Goal: Task Accomplishment & Management: Manage account settings

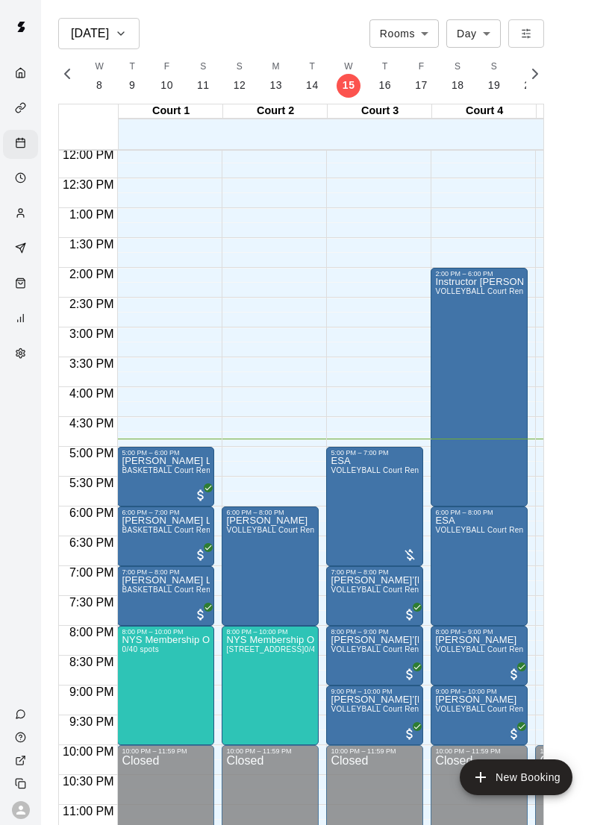
scroll to position [717, 0]
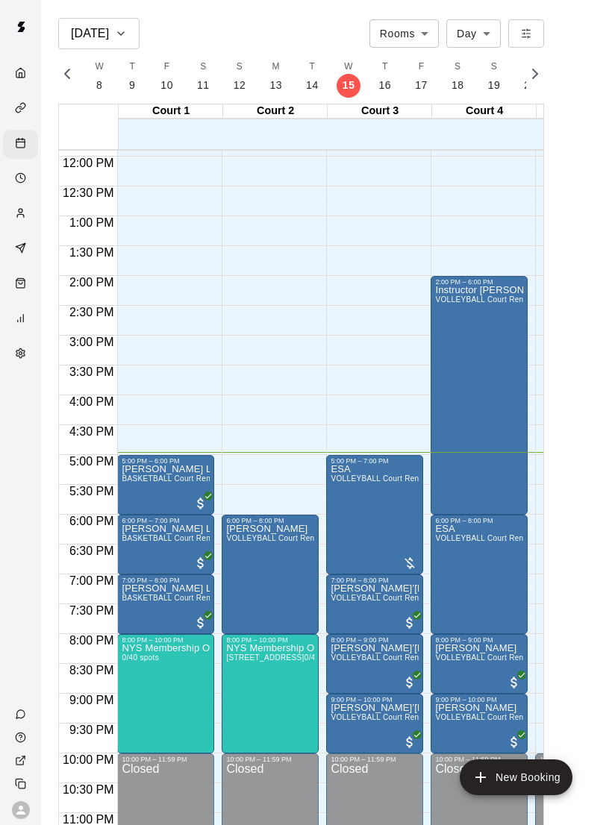
scroll to position [710, 0]
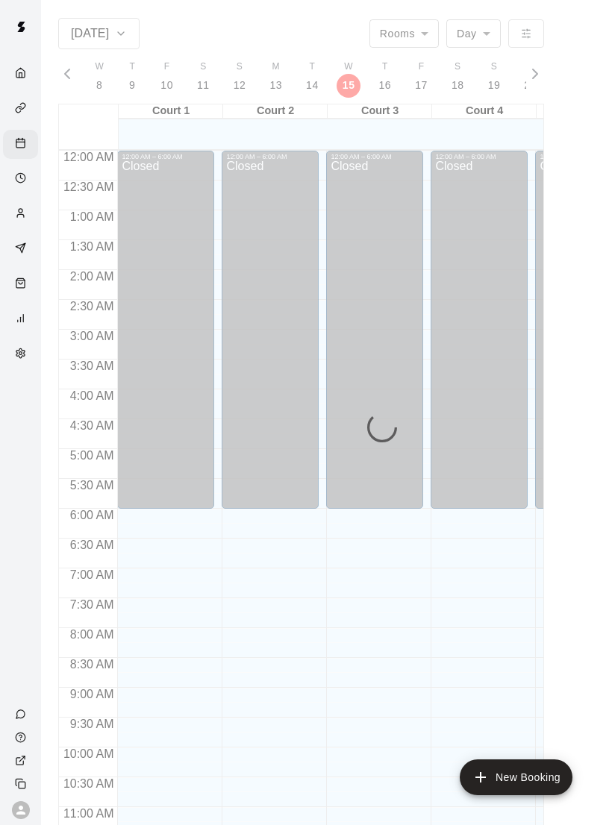
scroll to position [672, 0]
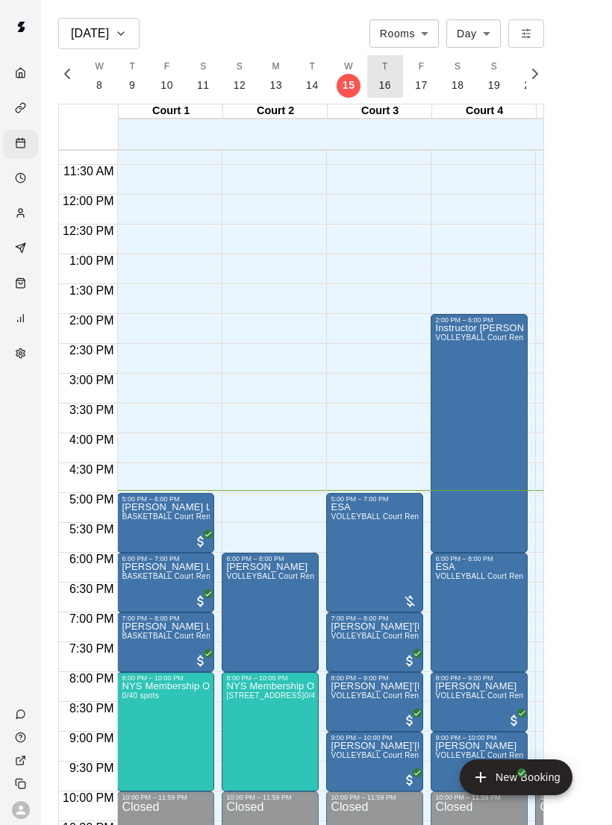
click at [382, 67] on span "T" at bounding box center [385, 67] width 6 height 15
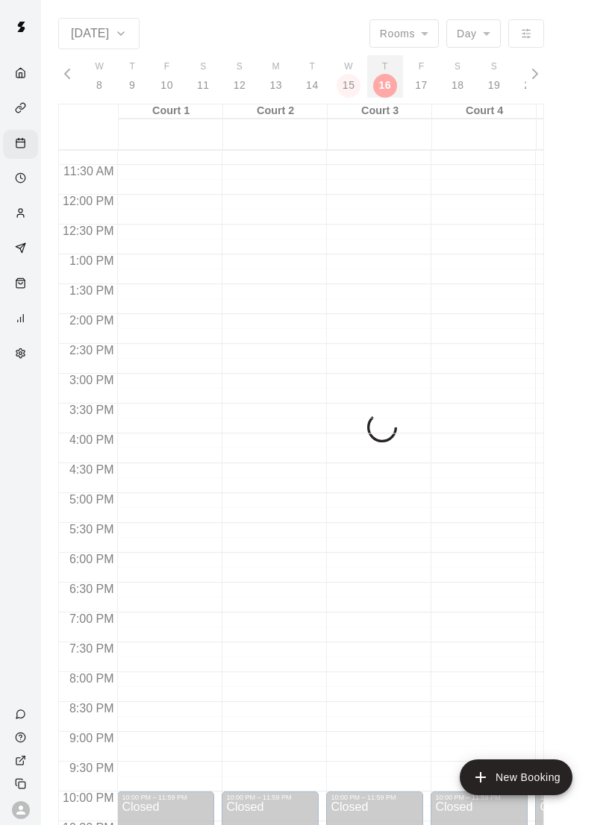
scroll to position [0, 6349]
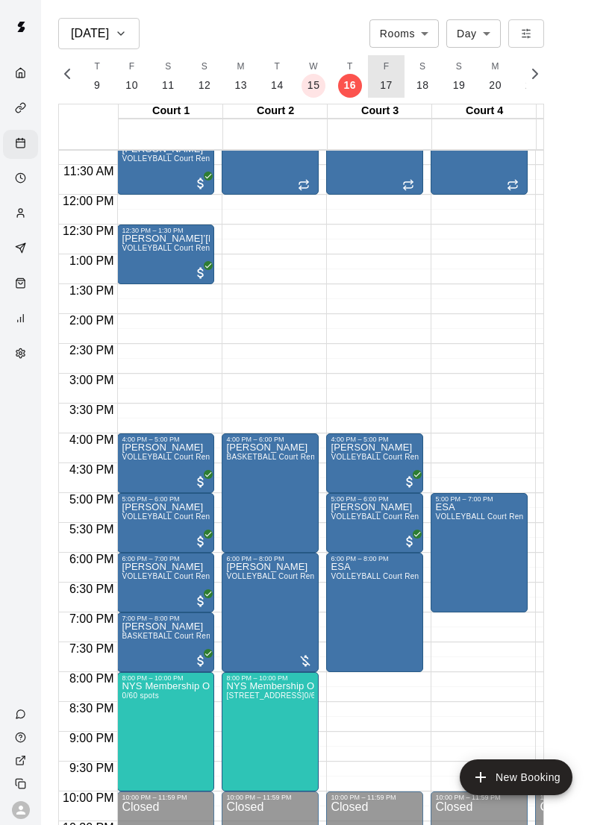
click at [380, 78] on p "17" at bounding box center [386, 86] width 13 height 16
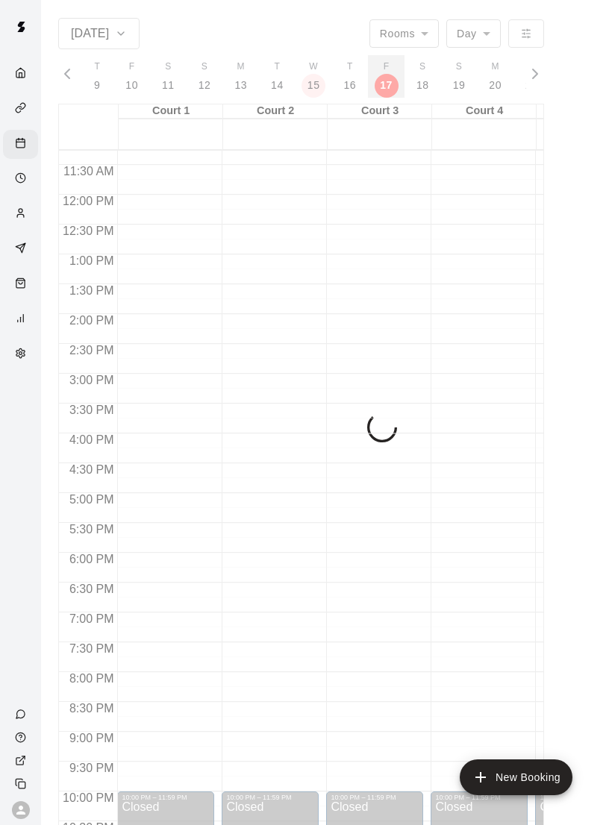
scroll to position [0, 6384]
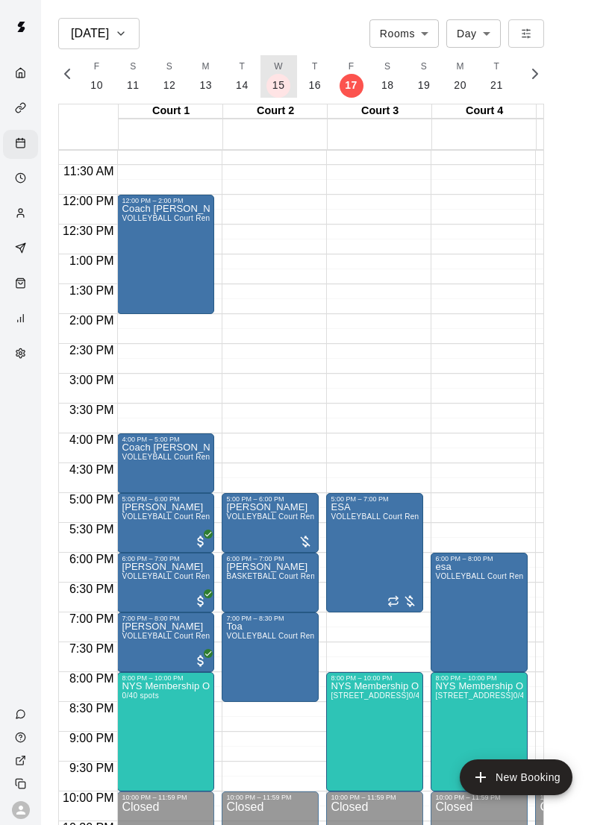
click at [272, 75] on button "W 15" at bounding box center [278, 76] width 37 height 43
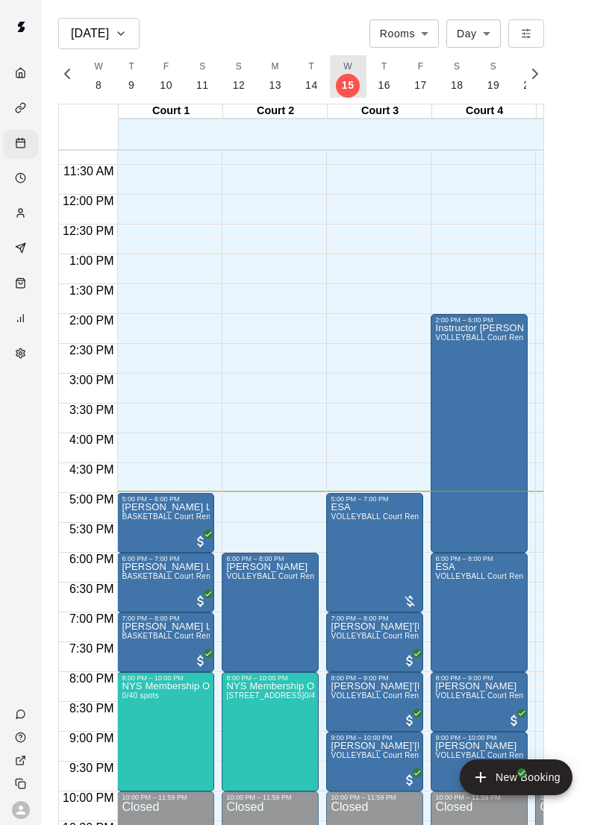
scroll to position [0, 6314]
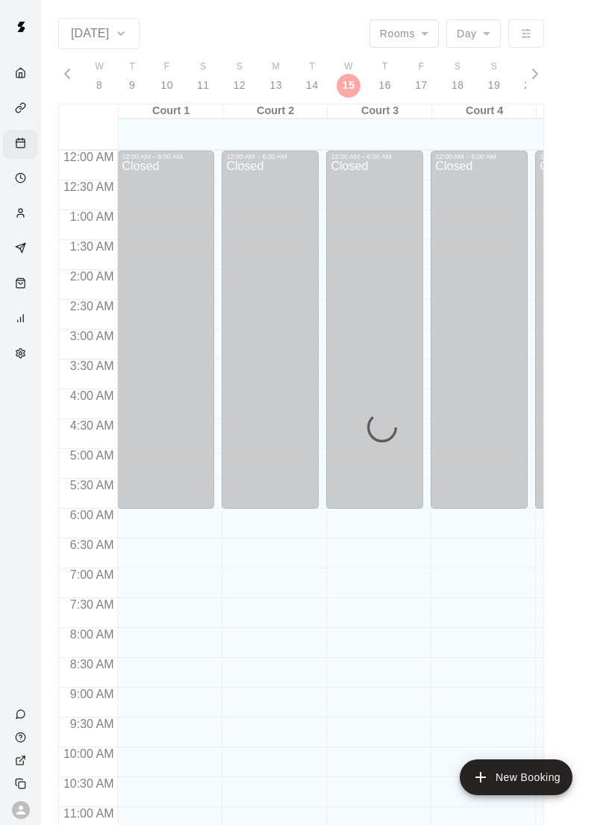
scroll to position [672, 0]
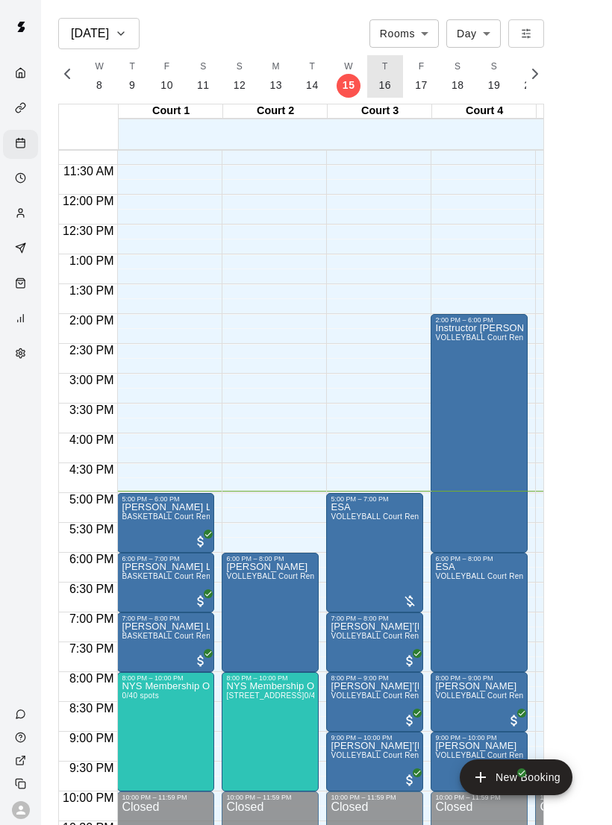
click at [375, 69] on button "T 16" at bounding box center [385, 76] width 37 height 43
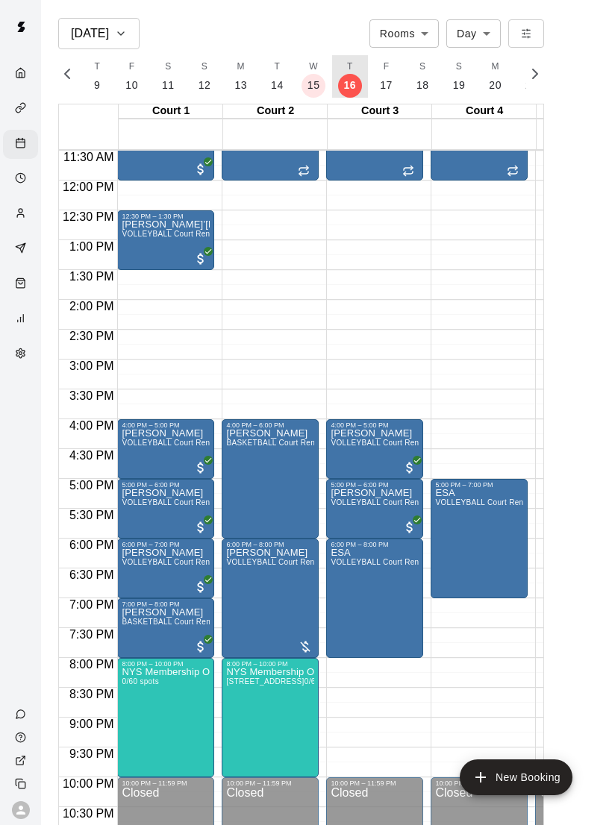
scroll to position [686, 0]
click at [307, 84] on p "15" at bounding box center [313, 86] width 13 height 16
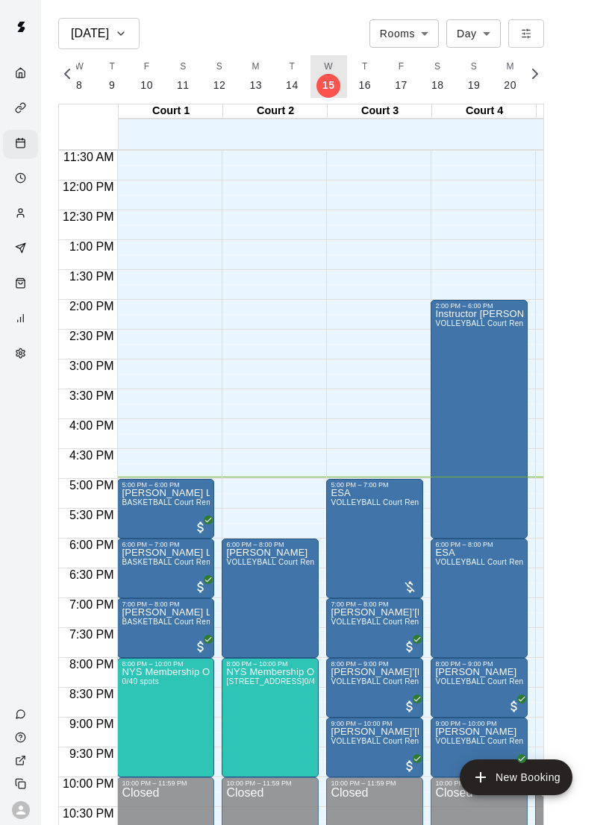
scroll to position [0, 6314]
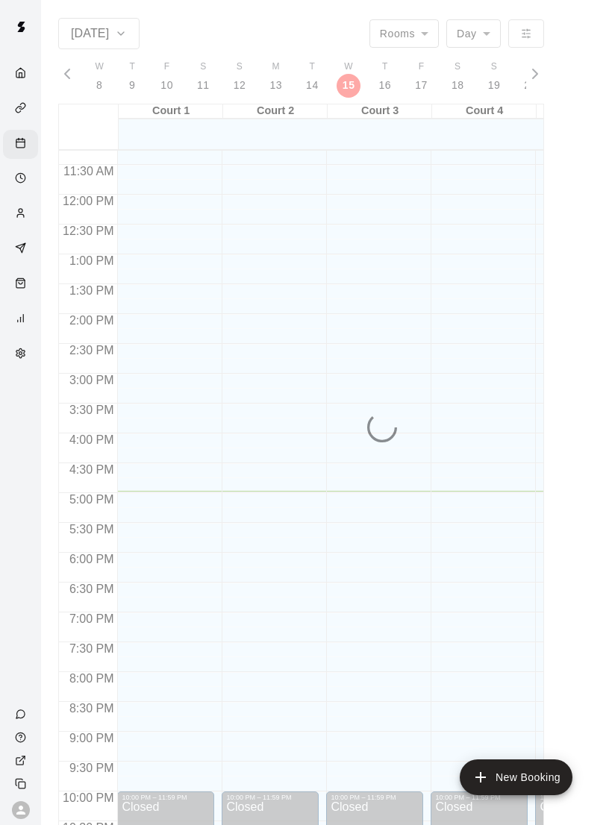
scroll to position [672, 0]
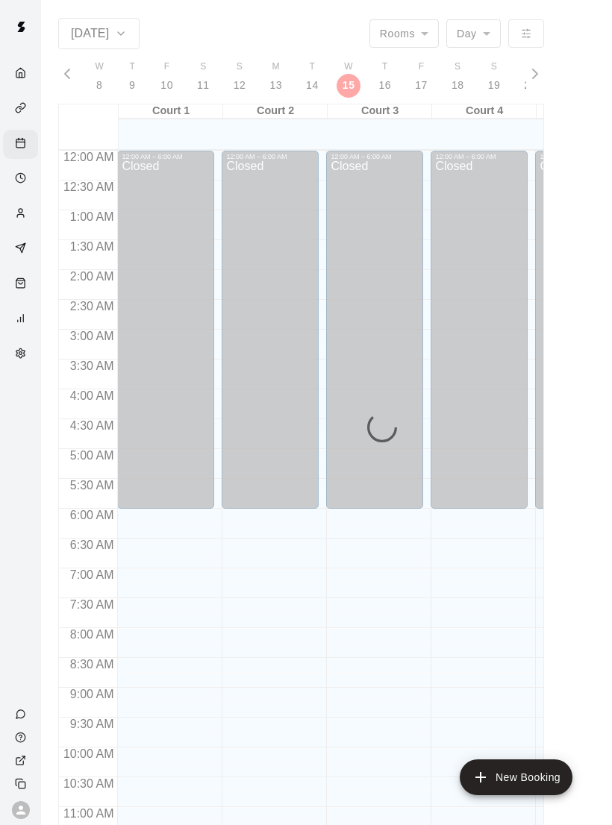
scroll to position [672, 0]
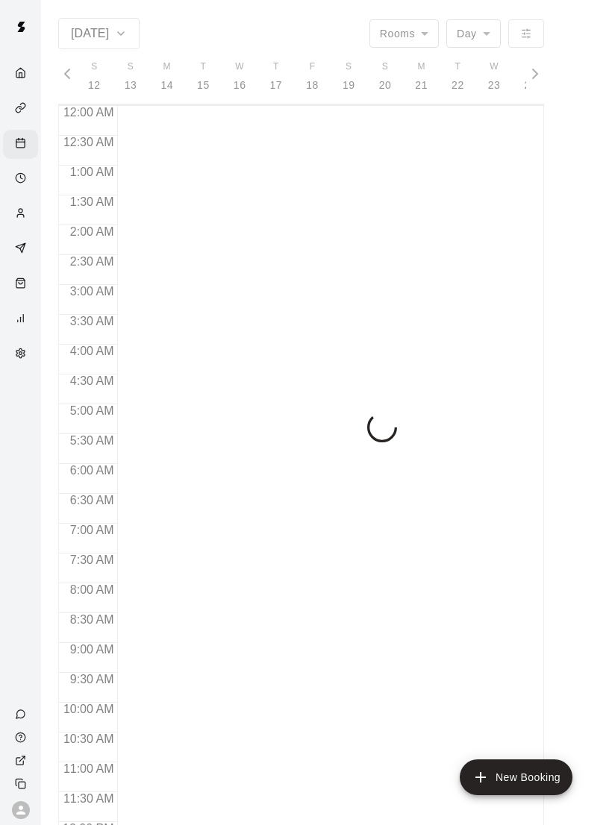
scroll to position [0, 6314]
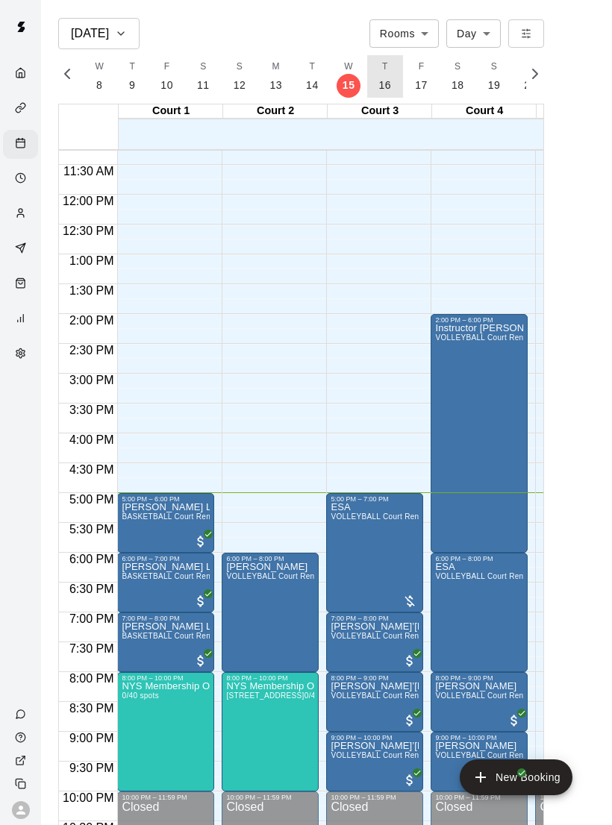
click at [372, 75] on button "T 16" at bounding box center [385, 76] width 37 height 43
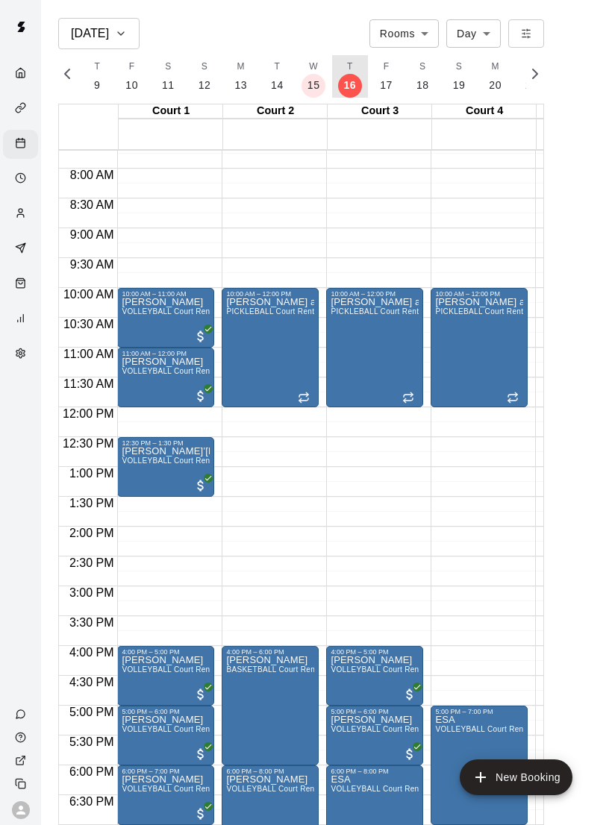
scroll to position [461, 0]
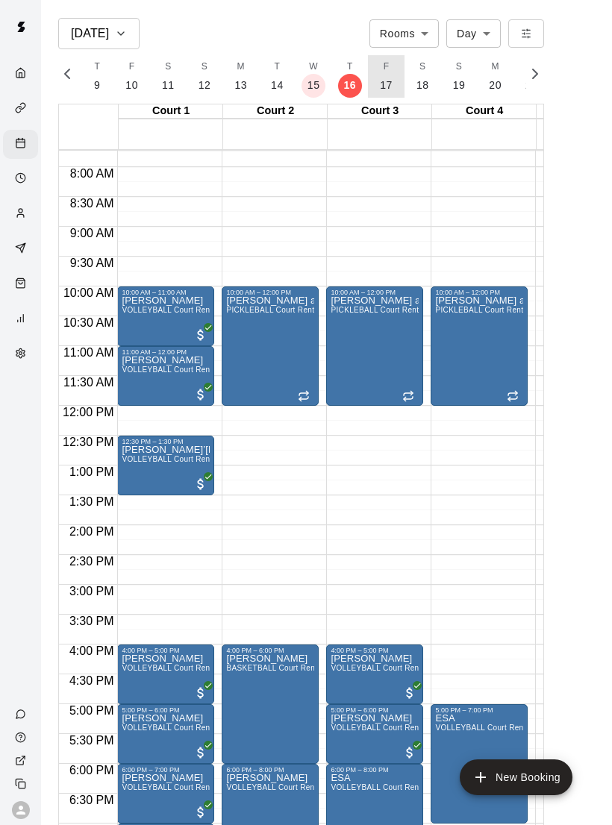
click at [390, 75] on button "F 17" at bounding box center [386, 76] width 37 height 43
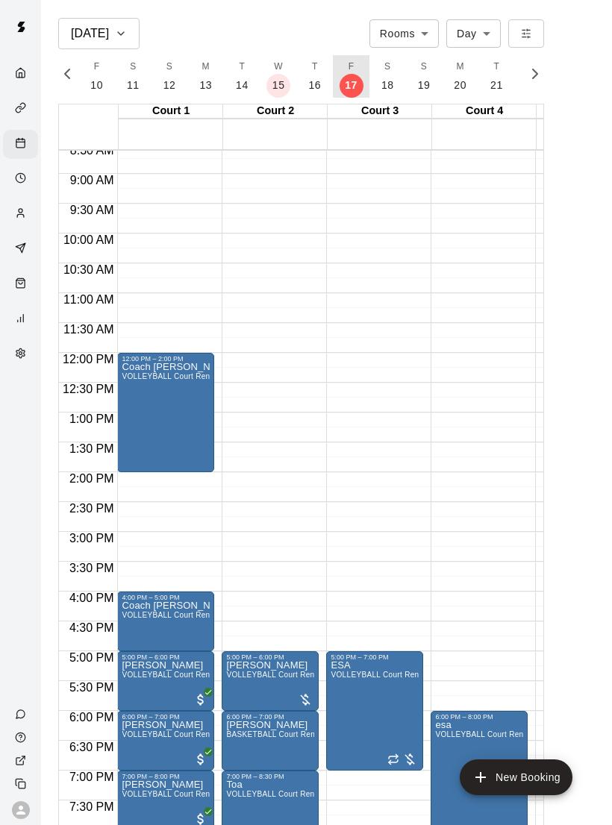
scroll to position [514, 0]
click at [389, 81] on p "18" at bounding box center [387, 86] width 13 height 16
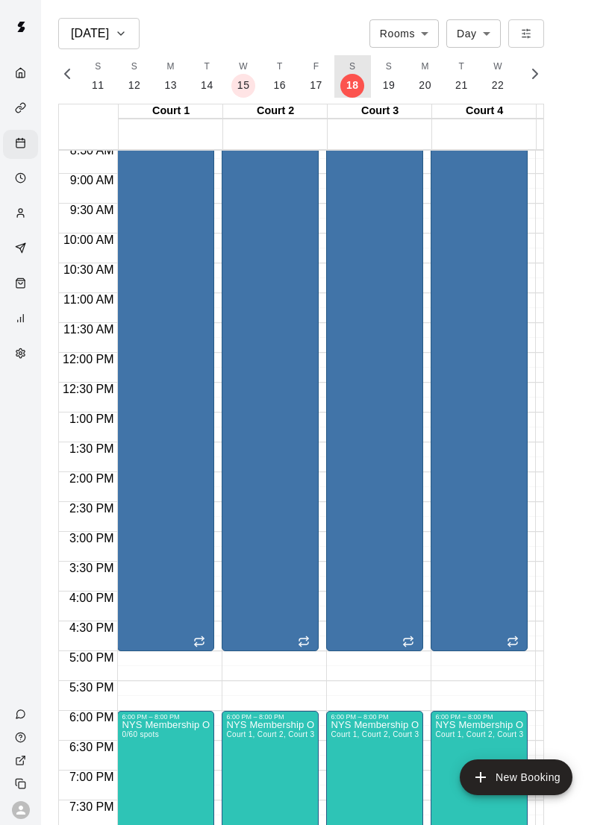
scroll to position [0, 0]
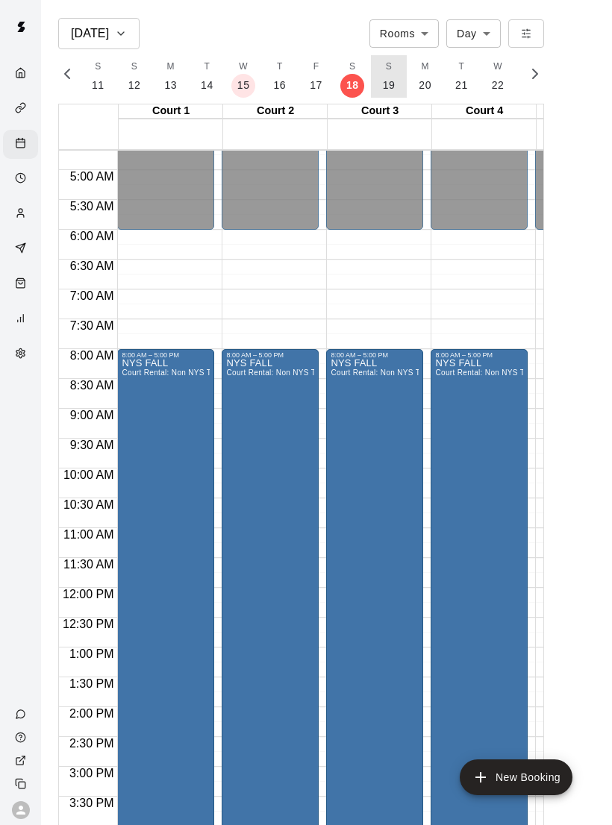
click at [383, 78] on p "19" at bounding box center [389, 86] width 13 height 16
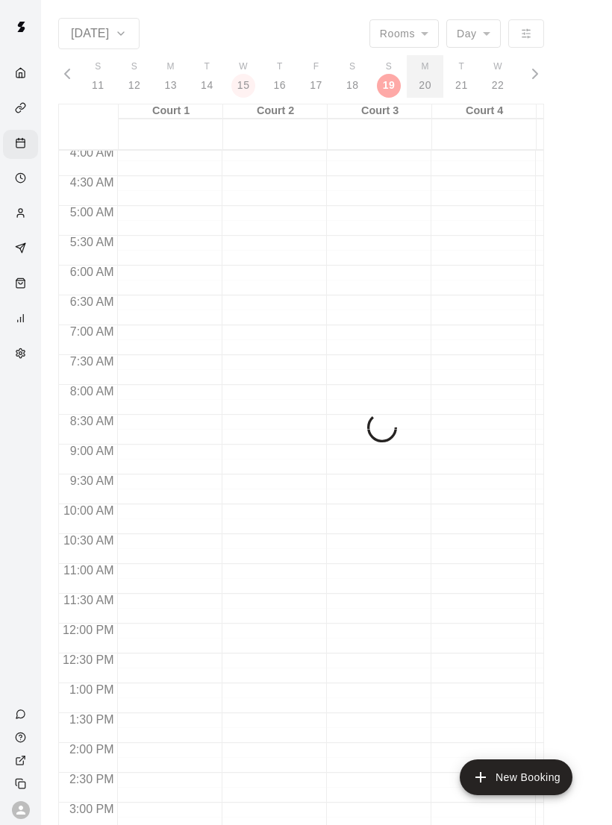
click at [407, 81] on button "M 20" at bounding box center [425, 76] width 37 height 43
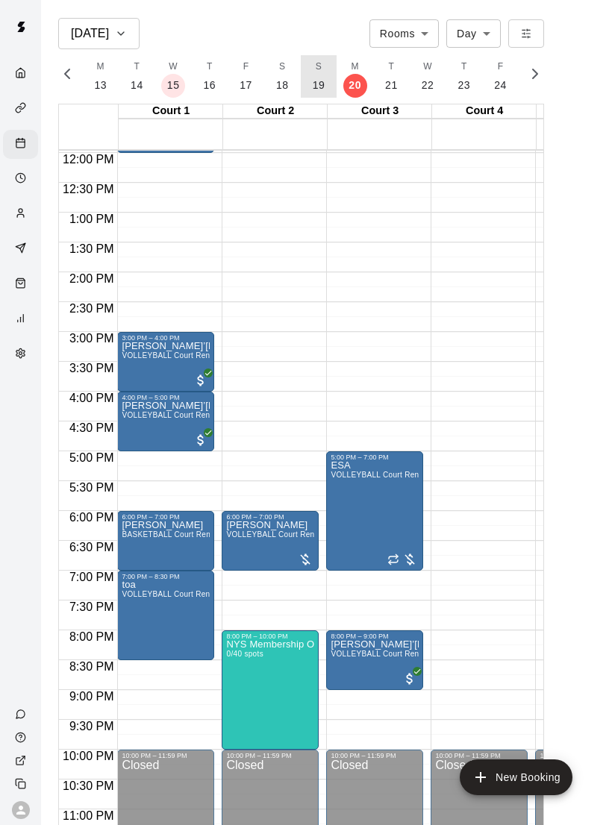
click at [316, 80] on p "19" at bounding box center [319, 86] width 13 height 16
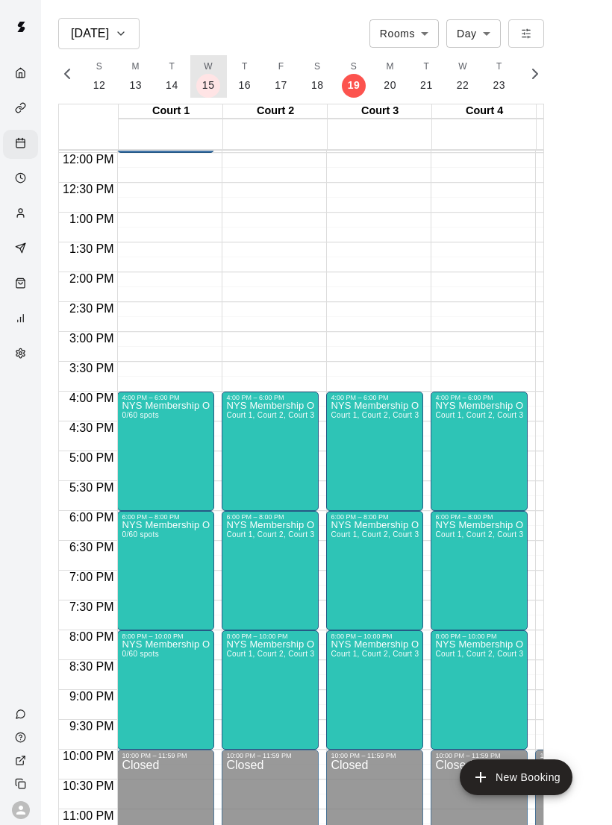
click at [202, 90] on p "15" at bounding box center [208, 86] width 13 height 16
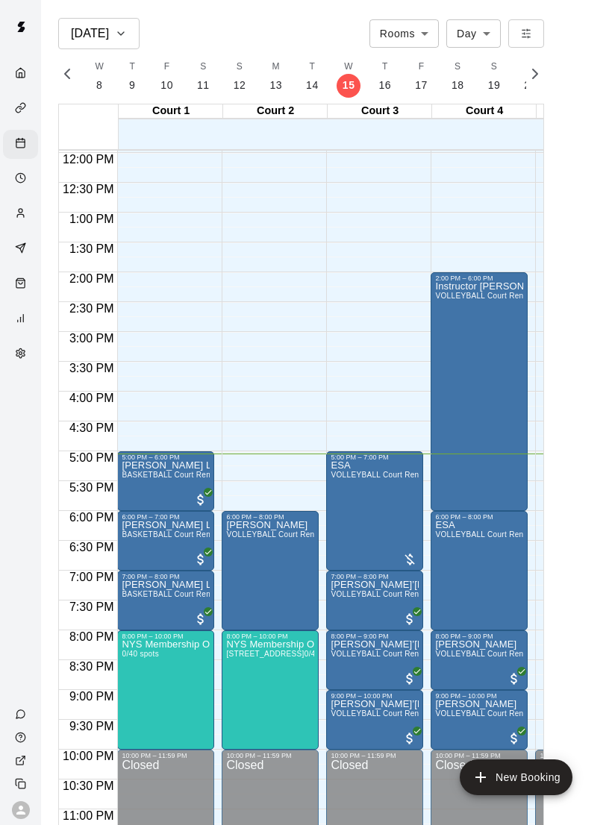
click at [477, 416] on div "Instructor [PERSON_NAME] VOLLEYBALL Court Rental (Everyday After 3 pm and All D…" at bounding box center [479, 694] width 88 height 825
click at [455, 335] on img "edit" at bounding box center [450, 333] width 17 height 17
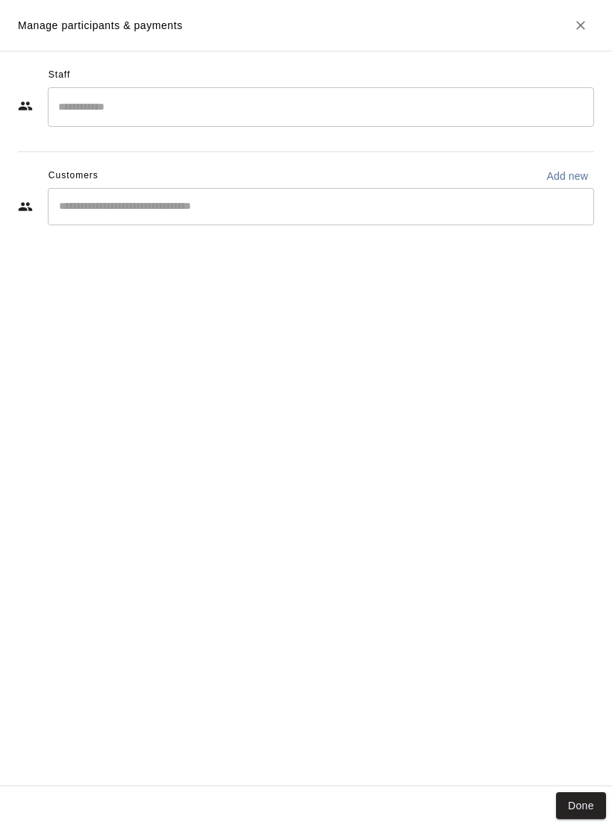
click at [589, 805] on button "Done" at bounding box center [581, 806] width 50 height 28
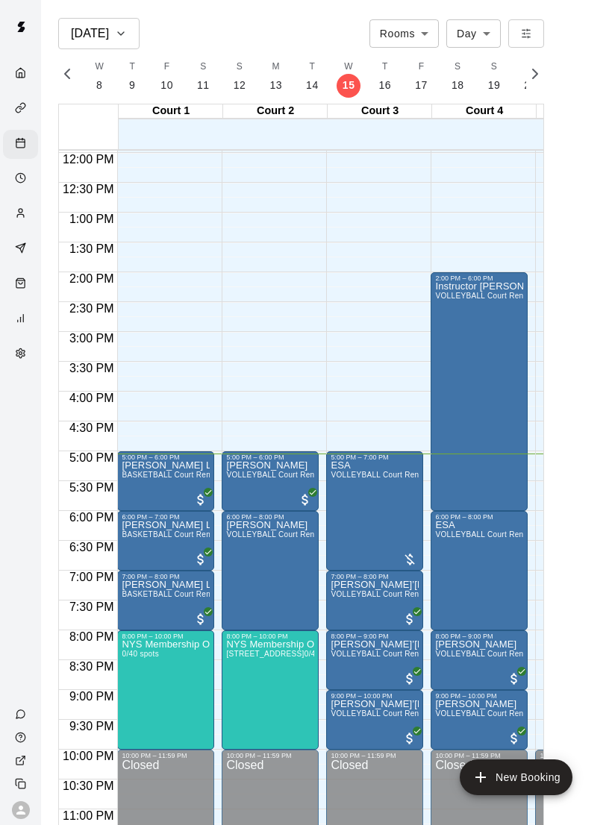
click at [353, 505] on img "edit" at bounding box center [346, 512] width 17 height 17
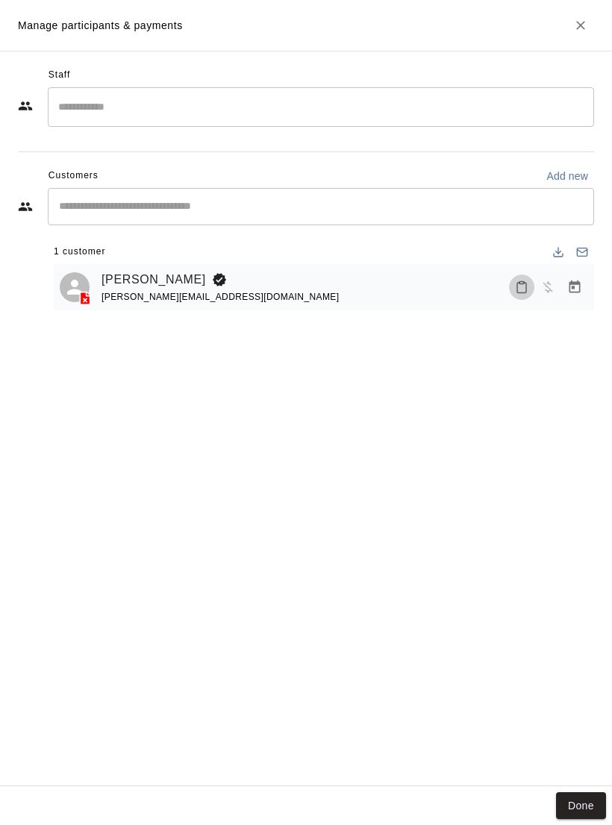
click at [515, 289] on icon "Mark attendance" at bounding box center [521, 287] width 13 height 13
click at [533, 289] on p "[PERSON_NAME] attended" at bounding box center [596, 291] width 132 height 15
click at [586, 794] on button "Done" at bounding box center [581, 806] width 50 height 28
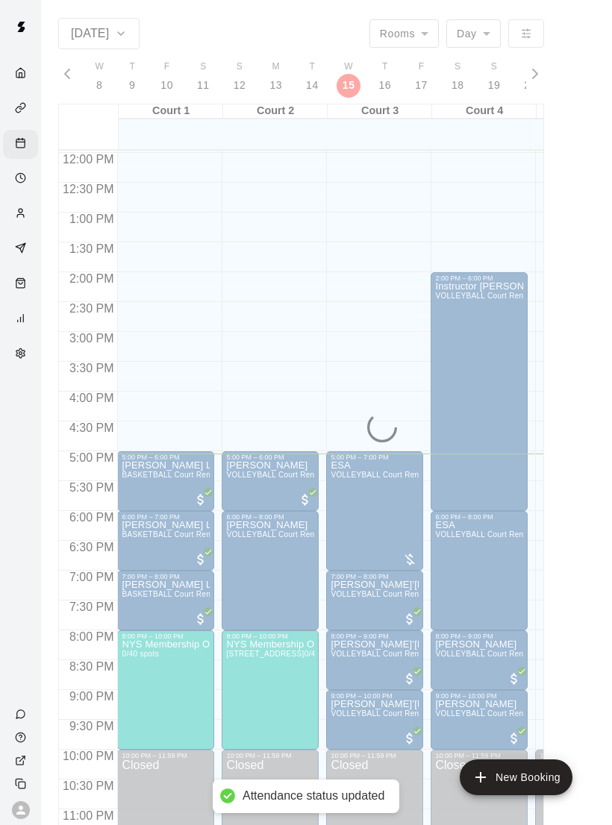
click at [586, 794] on main "[DATE] Rooms ***** ​ Day *** ​ S 12 S 13 M 14 T 15 W 16 T 17 F 18 S 19 S 20 M 2…" at bounding box center [326, 430] width 559 height 825
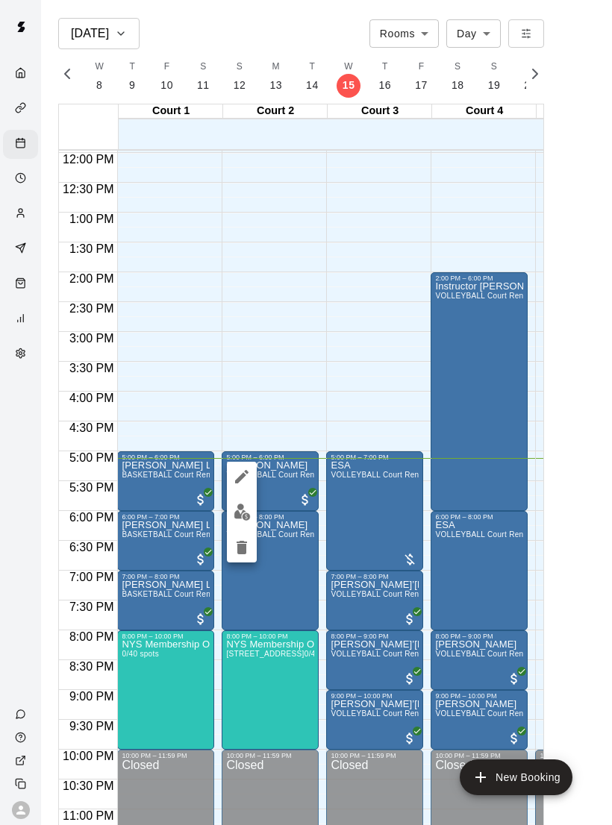
click at [247, 511] on img "edit" at bounding box center [242, 512] width 17 height 17
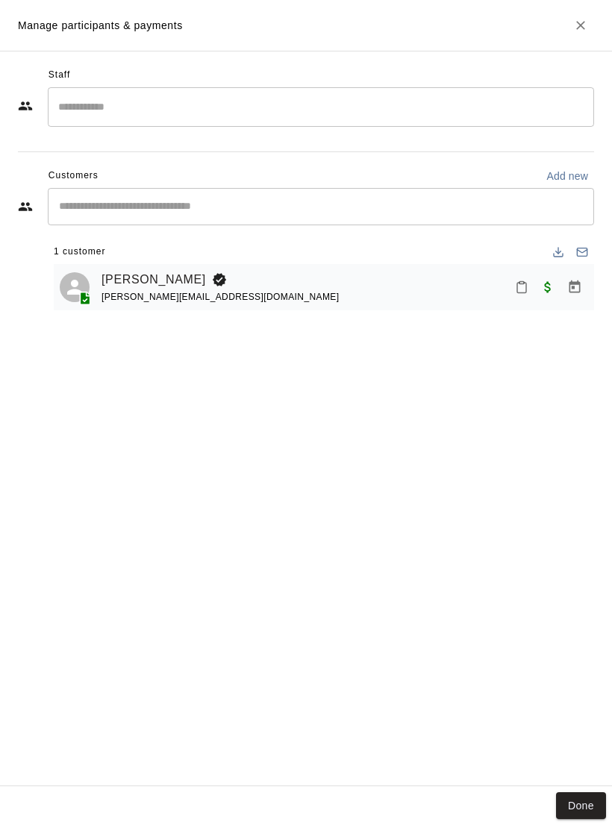
click at [527, 295] on button "Mark attendance" at bounding box center [521, 287] width 25 height 25
click at [540, 286] on p "[PERSON_NAME] attended" at bounding box center [596, 285] width 132 height 15
click at [587, 787] on div "Done" at bounding box center [306, 806] width 612 height 40
click at [589, 806] on button "Done" at bounding box center [581, 806] width 50 height 28
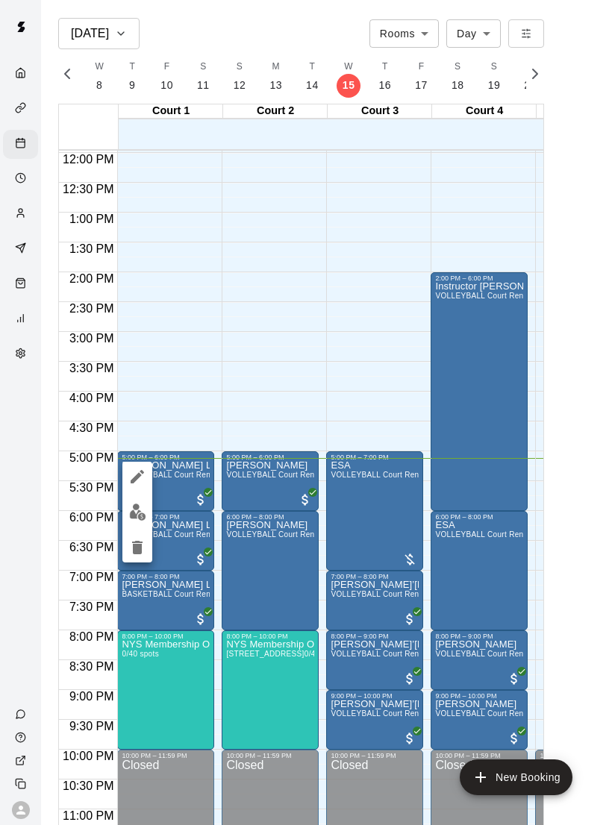
click at [140, 506] on img "edit" at bounding box center [137, 512] width 17 height 17
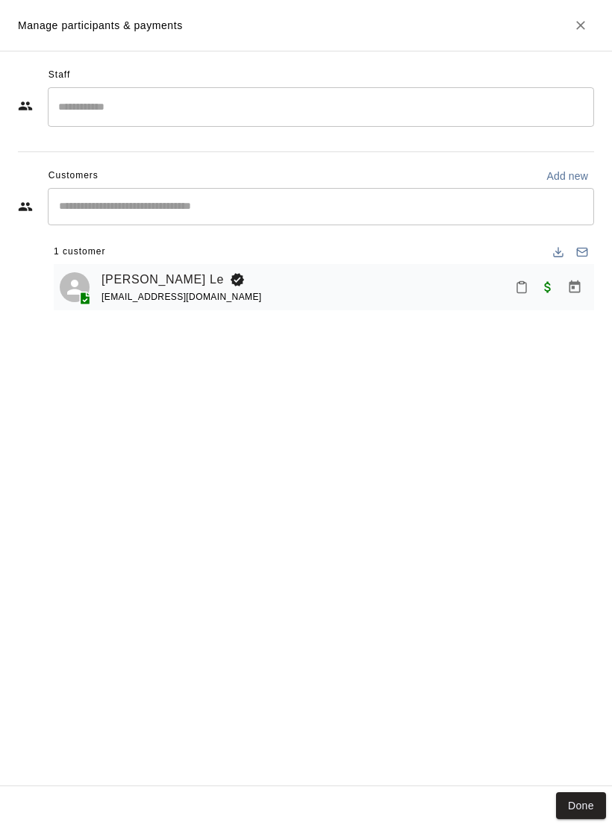
click at [518, 284] on icon "Mark attendance" at bounding box center [521, 287] width 13 height 13
click at [563, 289] on p "[PERSON_NAME] attended" at bounding box center [596, 291] width 132 height 15
click at [586, 812] on button "Done" at bounding box center [581, 806] width 50 height 28
